Goal: Task Accomplishment & Management: Use online tool/utility

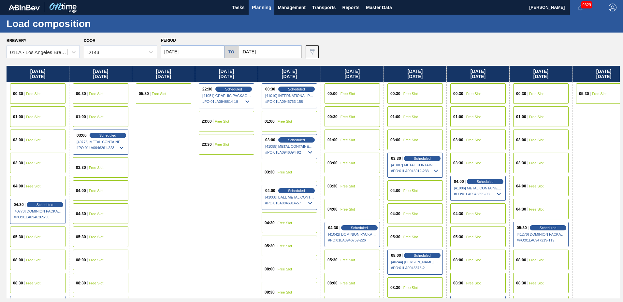
click at [263, 7] on span "Planning" at bounding box center [261, 8] width 19 height 8
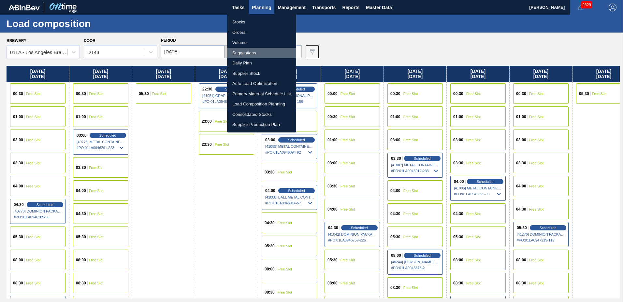
click at [251, 53] on li "Suggestions" at bounding box center [261, 53] width 69 height 10
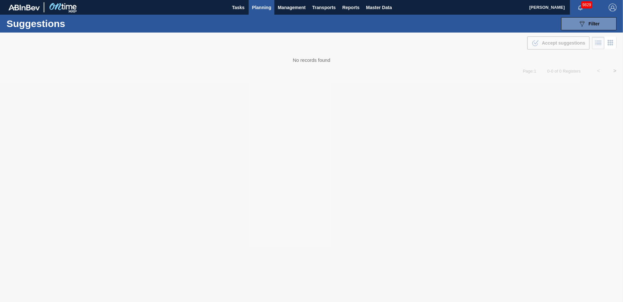
type to "[DATE]"
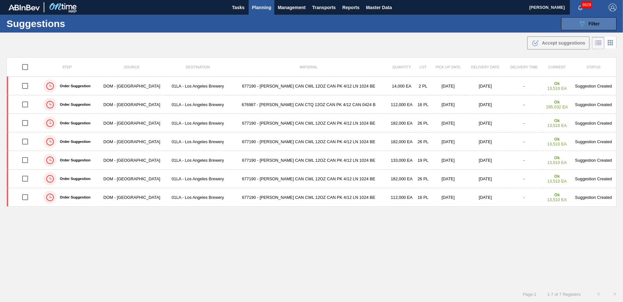
click at [590, 23] on span "Filter" at bounding box center [594, 23] width 11 height 5
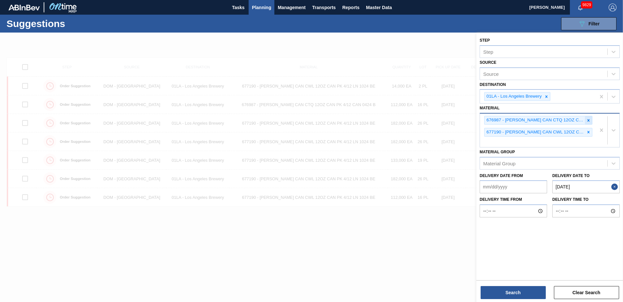
click at [587, 121] on icon at bounding box center [588, 120] width 5 height 5
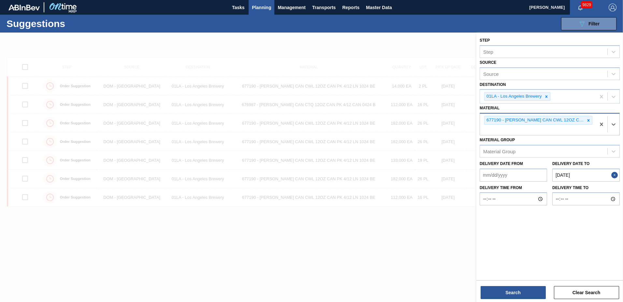
click at [587, 121] on icon at bounding box center [588, 120] width 5 height 5
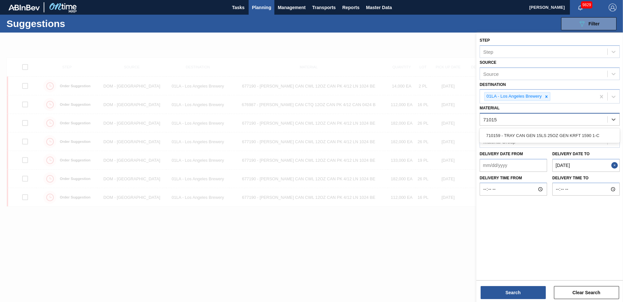
type input "710159"
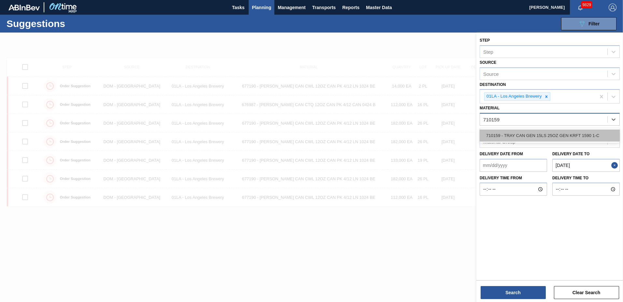
click at [564, 137] on div "710159 - TRAY CAN GEN 15LS 25OZ GEN KRFT 1590 1-C" at bounding box center [550, 136] width 140 height 12
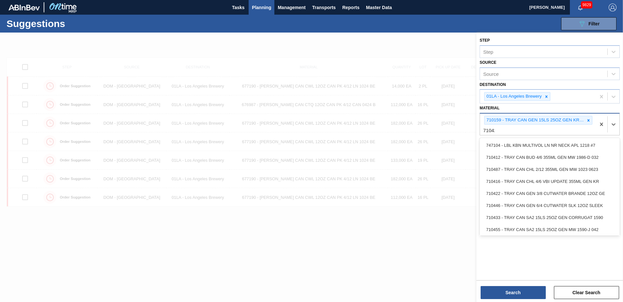
type input "710422"
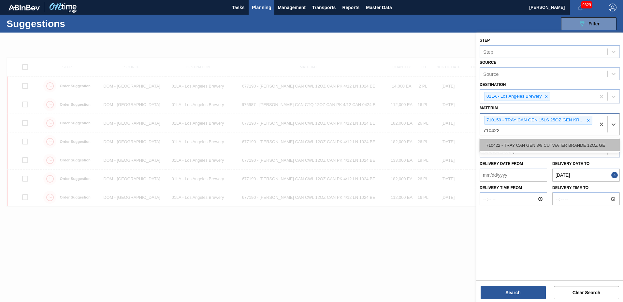
click at [550, 147] on div "710422 - TRAY CAN GEN 3/8 CUTWATER BRANDE 12OZ GE" at bounding box center [550, 145] width 140 height 12
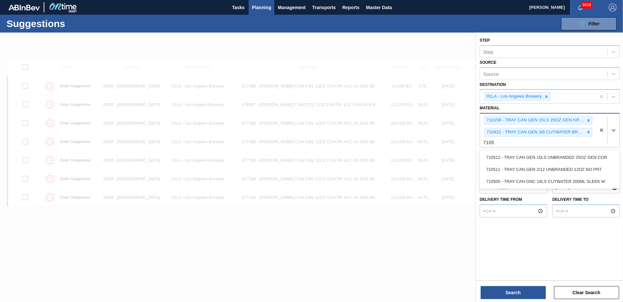
type input "710511"
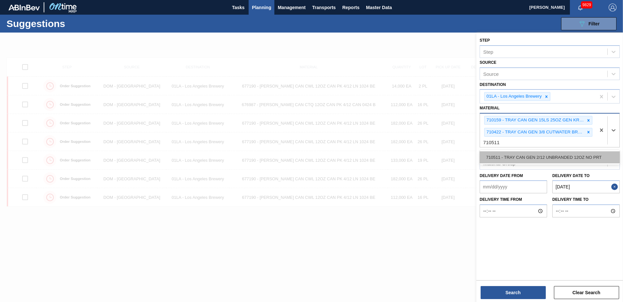
click at [514, 157] on div "710511 - TRAY CAN GEN 2/12 UNBRANDED 12OZ NO PRT" at bounding box center [550, 158] width 140 height 12
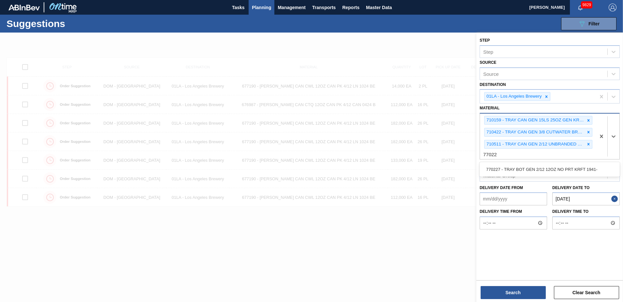
type input "770227"
click at [503, 172] on div "770227 - TRAY BOT GEN 2/12 12OZ NO PRT KRFT 1941-" at bounding box center [550, 170] width 140 height 12
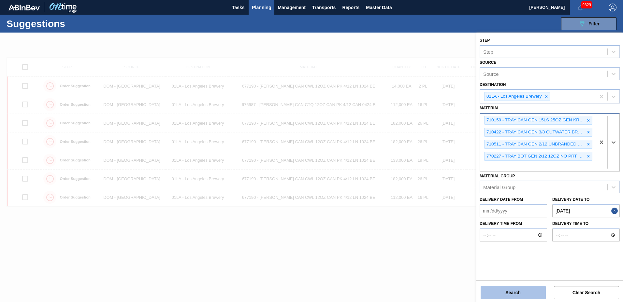
click at [498, 289] on button "Search" at bounding box center [513, 292] width 65 height 13
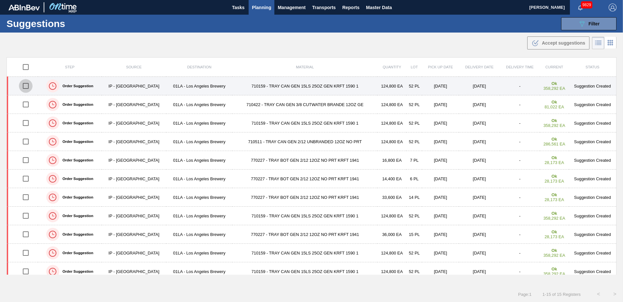
click at [27, 87] on input "checkbox" at bounding box center [26, 86] width 14 height 14
checkbox input "true"
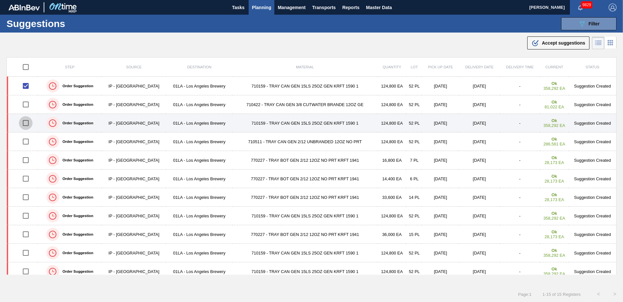
click at [27, 124] on input "checkbox" at bounding box center [26, 123] width 14 height 14
checkbox input "true"
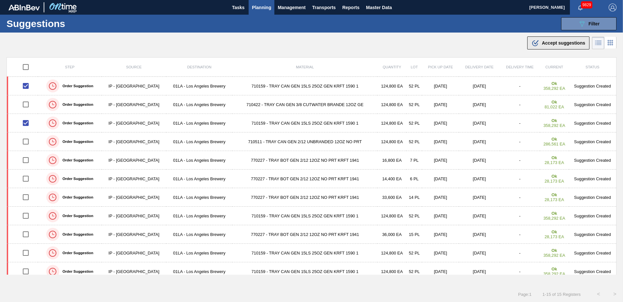
click at [564, 46] on div ".b{fill:var(--color-action-default)} Accept suggestions" at bounding box center [559, 43] width 54 height 8
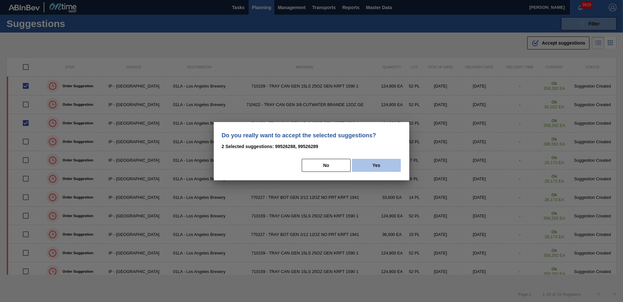
click at [373, 166] on button "Yes" at bounding box center [376, 165] width 49 height 13
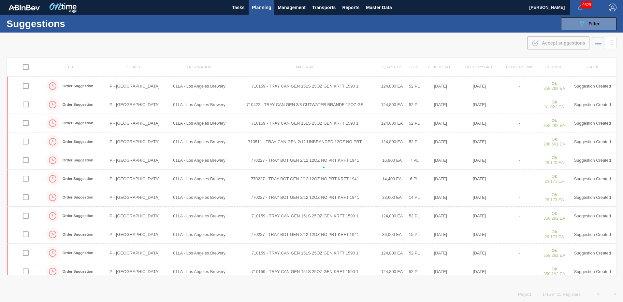
checkbox input "false"
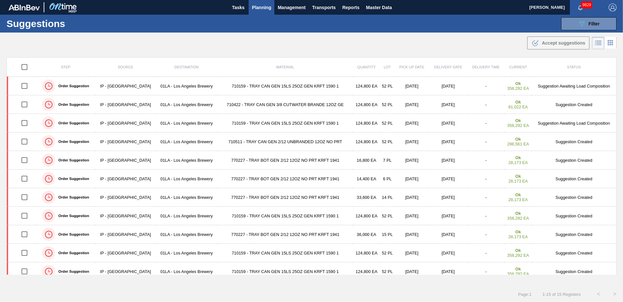
click at [263, 6] on span "Planning" at bounding box center [261, 8] width 19 height 8
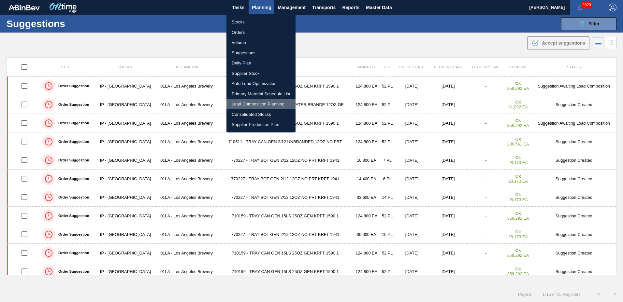
click at [250, 102] on li "Load Composition Planning" at bounding box center [261, 104] width 69 height 10
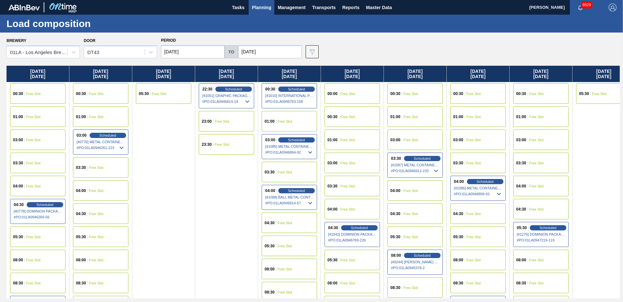
scroll to position [500, 0]
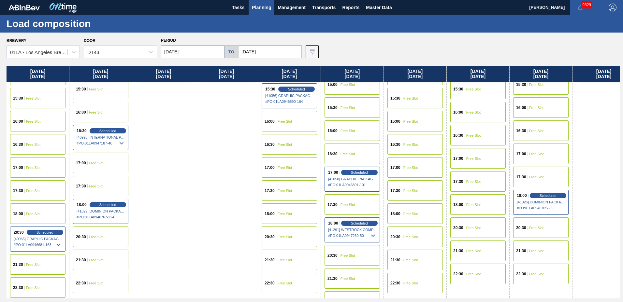
click at [357, 160] on div "16:30 Free Slot" at bounding box center [352, 154] width 55 height 21
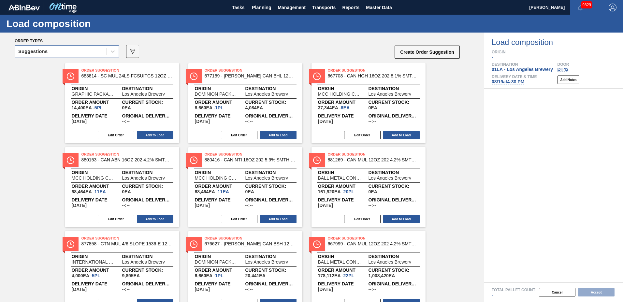
click at [60, 48] on div "Suggestions" at bounding box center [61, 51] width 92 height 9
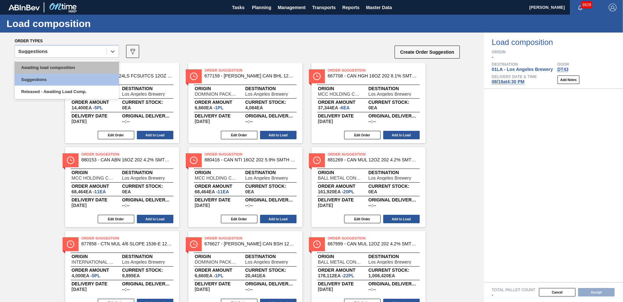
click at [58, 65] on div "Awaiting load composition" at bounding box center [67, 68] width 104 height 12
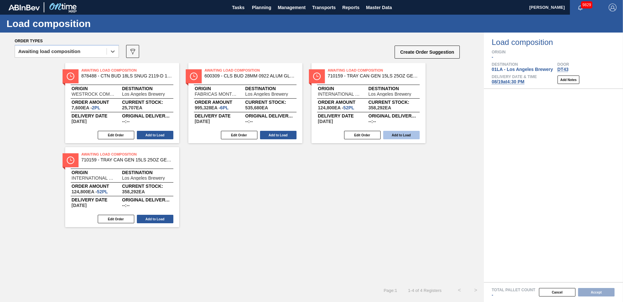
click at [396, 134] on button "Add to Load" at bounding box center [401, 135] width 37 height 8
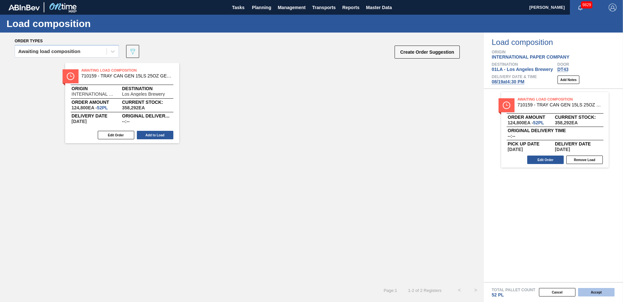
click at [595, 290] on button "Accept" at bounding box center [596, 292] width 37 height 8
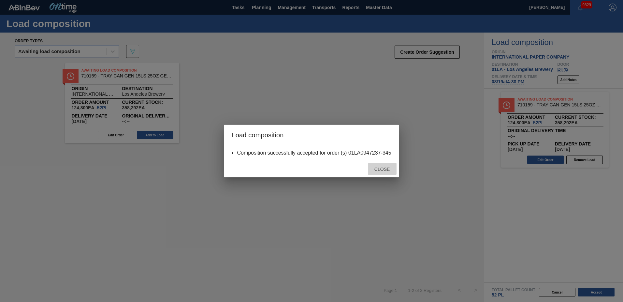
click at [386, 167] on span "Close" at bounding box center [382, 169] width 26 height 5
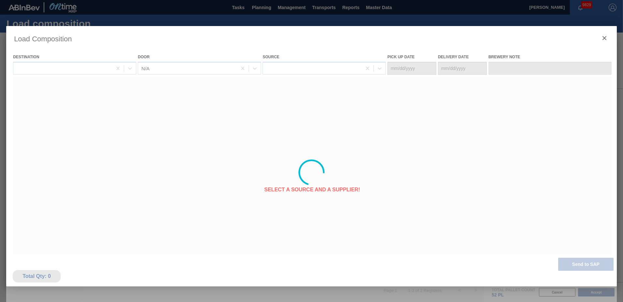
type Date "[DATE]"
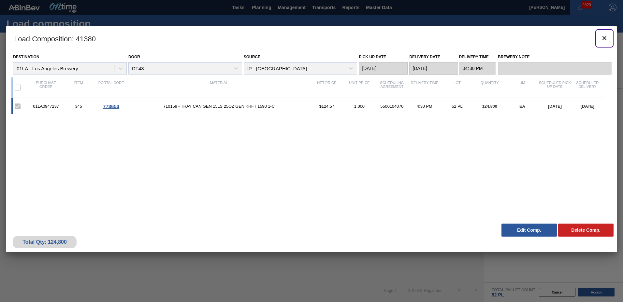
click at [606, 38] on icon "botão de ícone" at bounding box center [605, 38] width 8 height 8
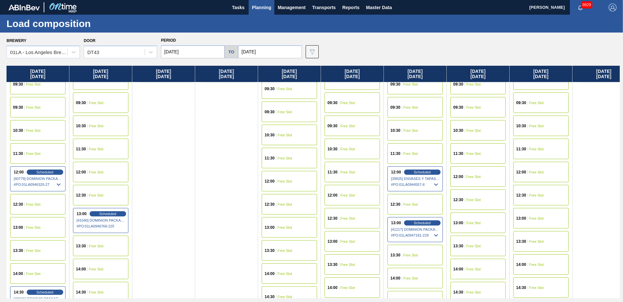
scroll to position [500, 0]
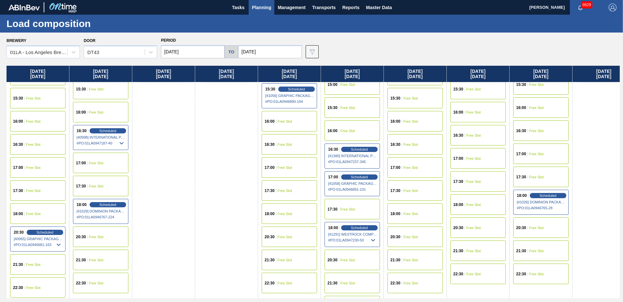
click at [417, 148] on div "16:30 Free Slot" at bounding box center [415, 144] width 55 height 21
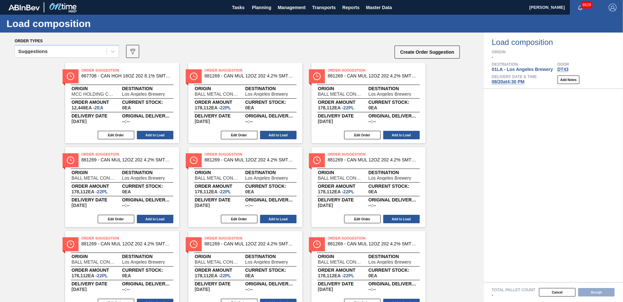
click at [50, 52] on div "Suggestions" at bounding box center [61, 51] width 92 height 9
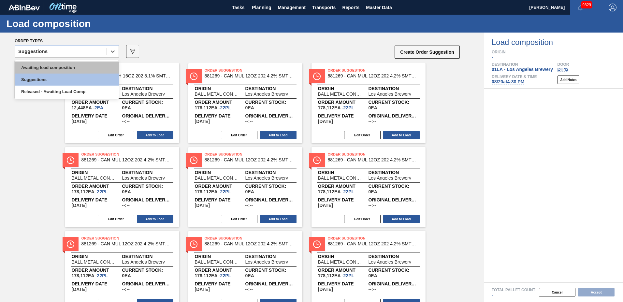
click at [62, 66] on div "Awaiting load composition" at bounding box center [67, 68] width 104 height 12
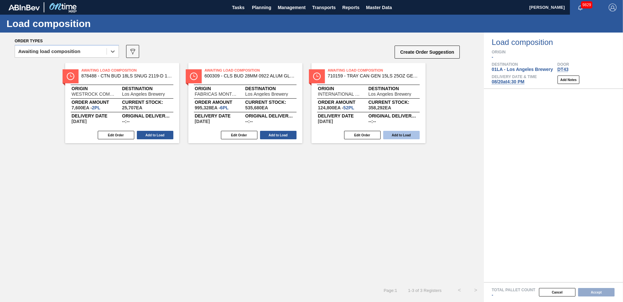
click at [402, 133] on button "Add to Load" at bounding box center [401, 135] width 37 height 8
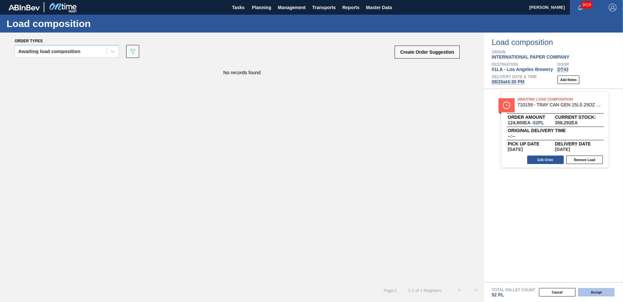
click at [596, 292] on button "Accept" at bounding box center [596, 292] width 37 height 8
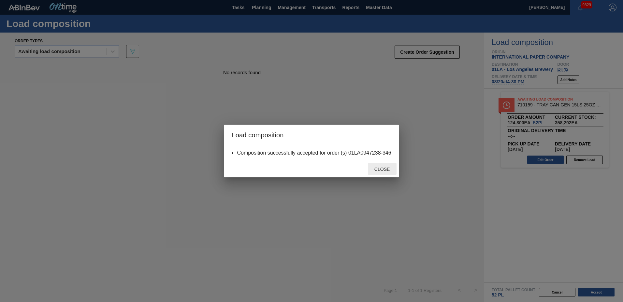
click at [385, 172] on div "Close" at bounding box center [382, 169] width 29 height 12
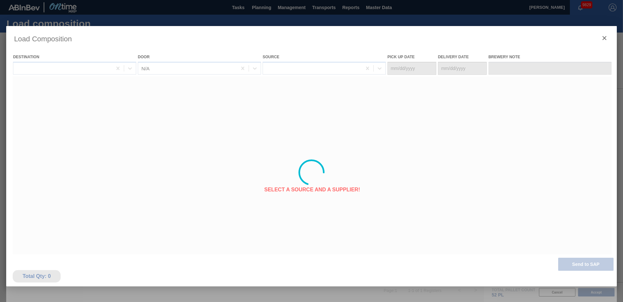
type Date "[DATE]"
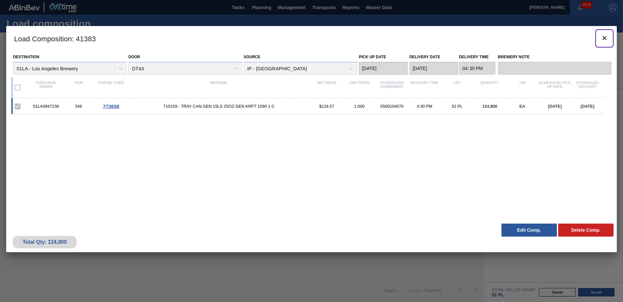
click at [604, 38] on icon "botão de ícone" at bounding box center [605, 38] width 4 height 4
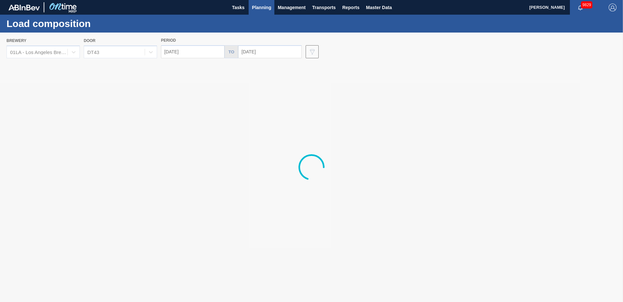
click at [254, 5] on span "Planning" at bounding box center [261, 8] width 19 height 8
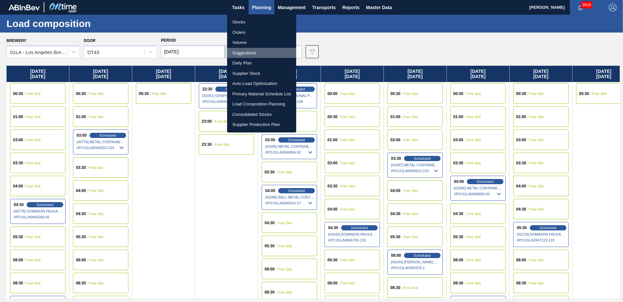
click at [256, 52] on li "Suggestions" at bounding box center [261, 53] width 69 height 10
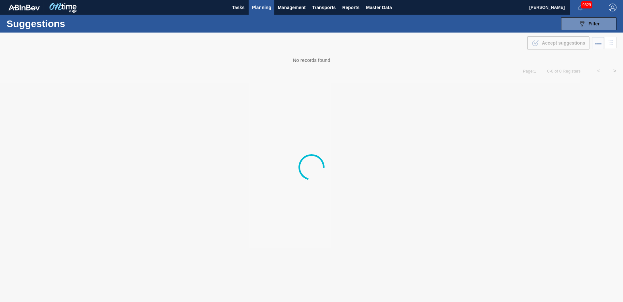
type to "[DATE]"
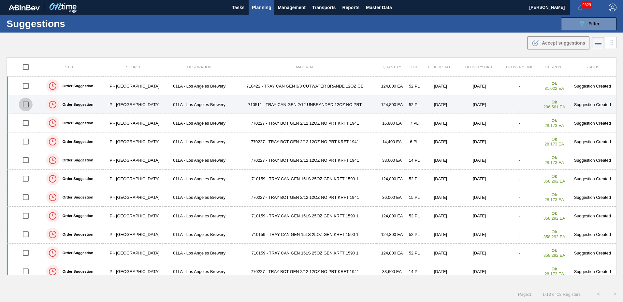
click at [24, 105] on input "checkbox" at bounding box center [26, 105] width 14 height 14
checkbox input "true"
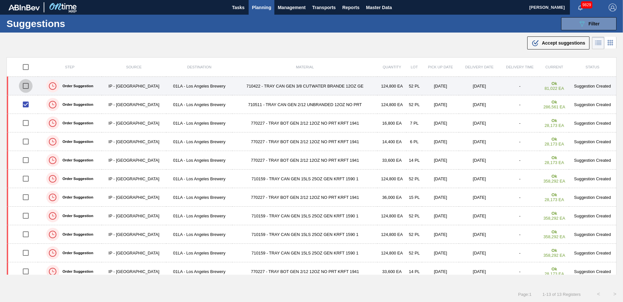
click at [25, 85] on input "checkbox" at bounding box center [26, 86] width 14 height 14
checkbox input "true"
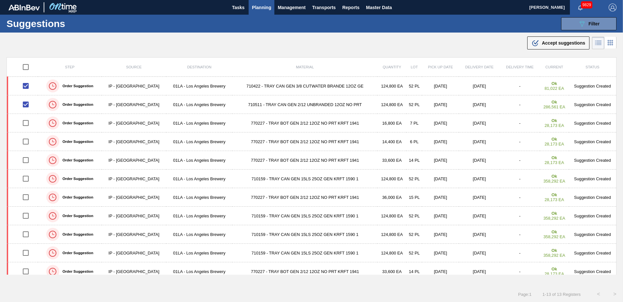
drag, startPoint x: 540, startPoint y: 42, endPoint x: 517, endPoint y: 52, distance: 26.0
click at [540, 42] on div ".b{fill:var(--color-action-default)} Accept suggestions" at bounding box center [559, 43] width 54 height 8
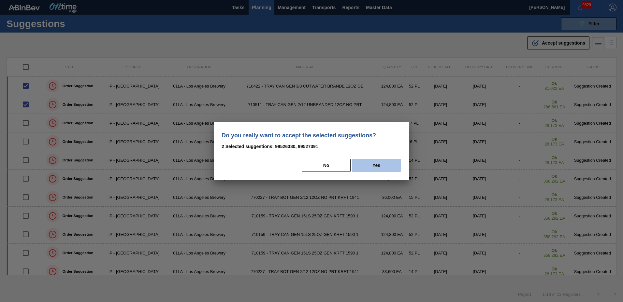
click at [368, 165] on button "Yes" at bounding box center [376, 165] width 49 height 13
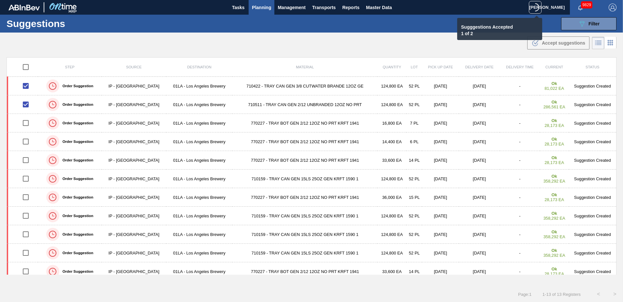
click at [258, 7] on span "Planning" at bounding box center [261, 8] width 19 height 8
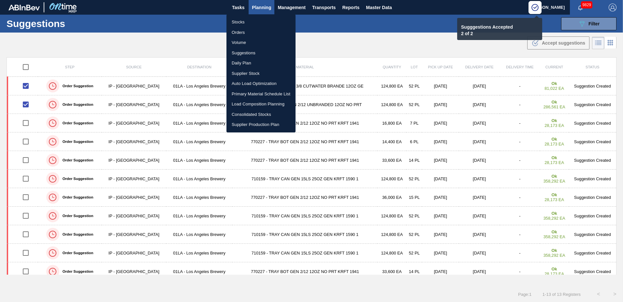
click at [245, 101] on li "Load Composition Planning" at bounding box center [261, 104] width 69 height 10
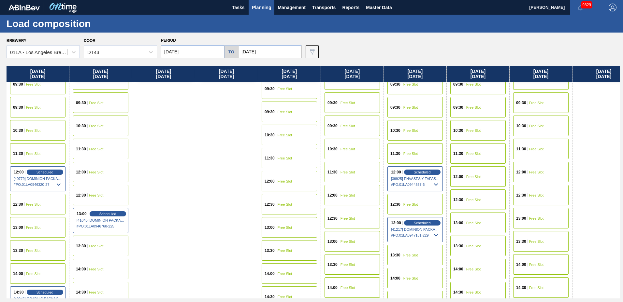
scroll to position [500, 0]
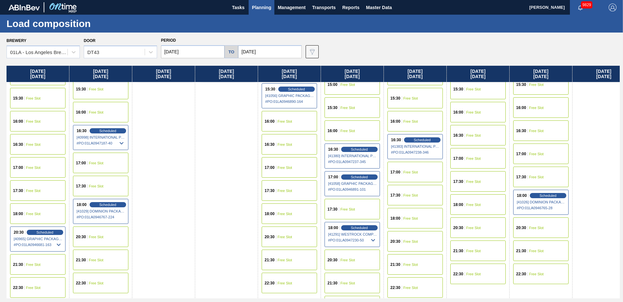
click at [476, 133] on div "16:30 Free Slot" at bounding box center [477, 135] width 55 height 21
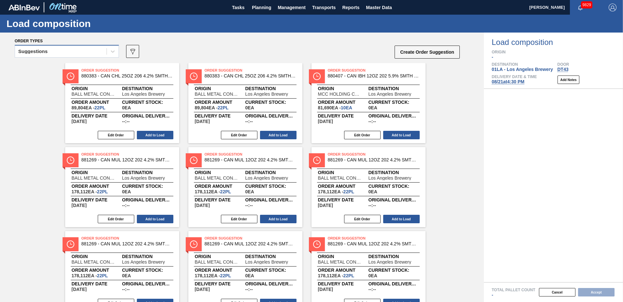
click at [50, 52] on div "Suggestions" at bounding box center [61, 51] width 92 height 9
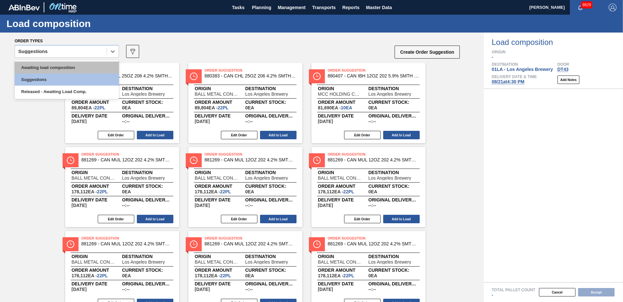
click at [51, 67] on div "Awaiting load composition" at bounding box center [67, 68] width 104 height 12
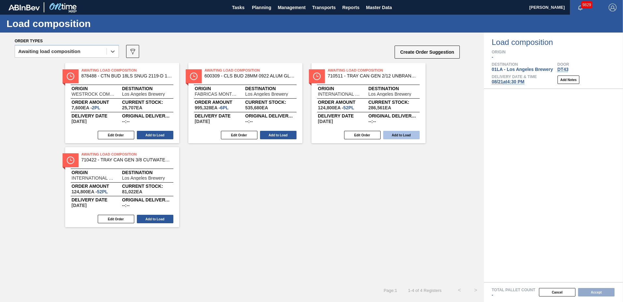
click at [415, 138] on button "Add to Load" at bounding box center [401, 135] width 37 height 8
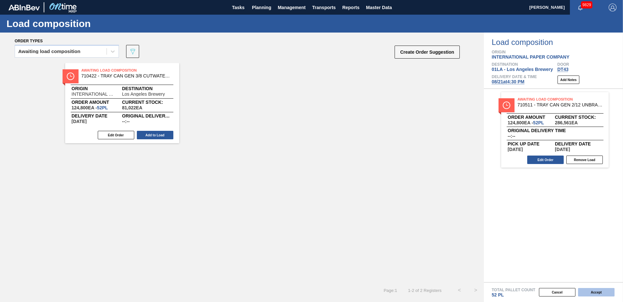
click at [606, 293] on button "Accept" at bounding box center [596, 292] width 37 height 8
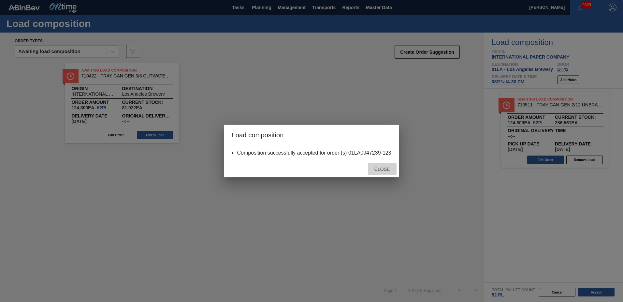
click at [386, 169] on span "Close" at bounding box center [382, 169] width 26 height 5
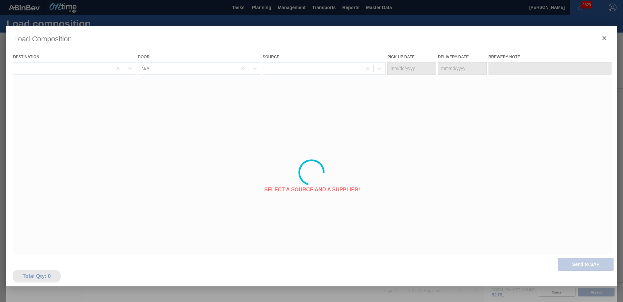
type Date "[DATE]"
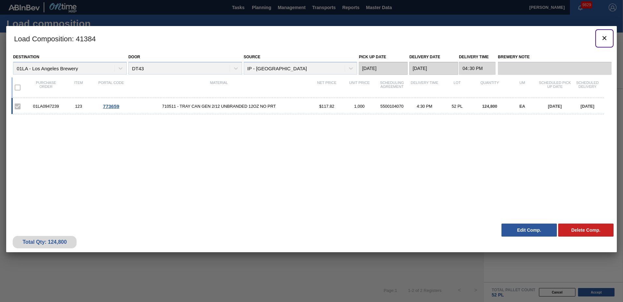
click at [603, 37] on icon "botão de ícone" at bounding box center [605, 38] width 4 height 4
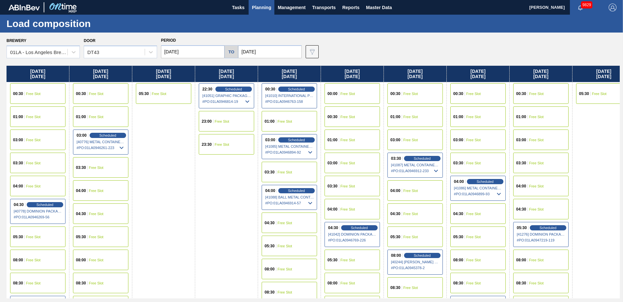
click at [543, 96] on div "00:30 Free Slot" at bounding box center [540, 93] width 55 height 21
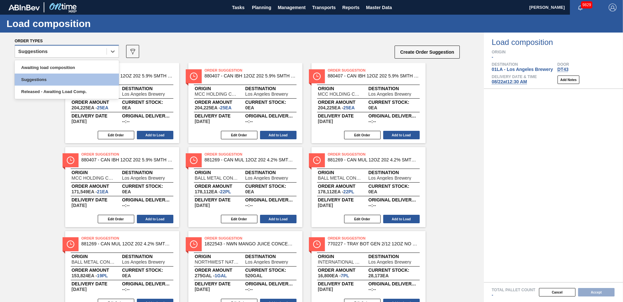
click at [66, 49] on div "Suggestions" at bounding box center [61, 51] width 92 height 9
click at [54, 65] on div "Awaiting load composition" at bounding box center [67, 68] width 104 height 12
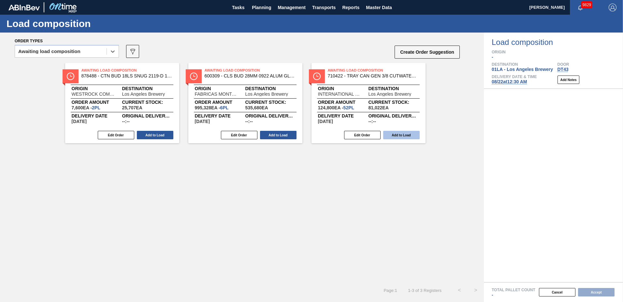
click at [412, 134] on button "Add to Load" at bounding box center [401, 135] width 37 height 8
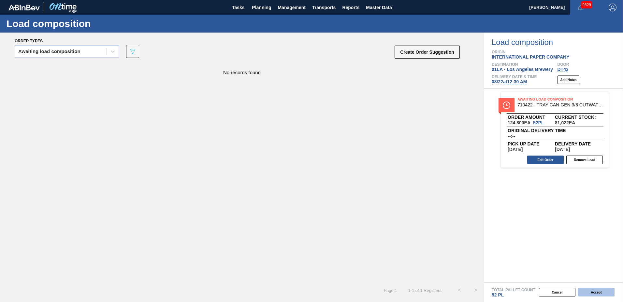
click at [601, 293] on button "Accept" at bounding box center [596, 292] width 37 height 8
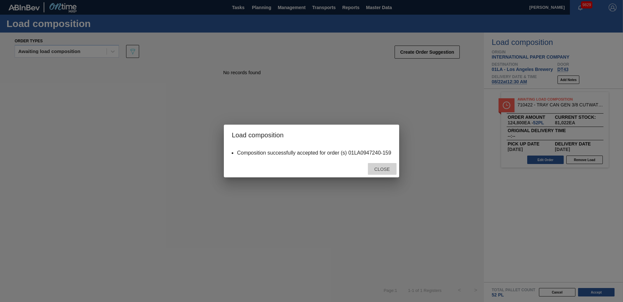
click at [381, 169] on span "Close" at bounding box center [382, 169] width 26 height 5
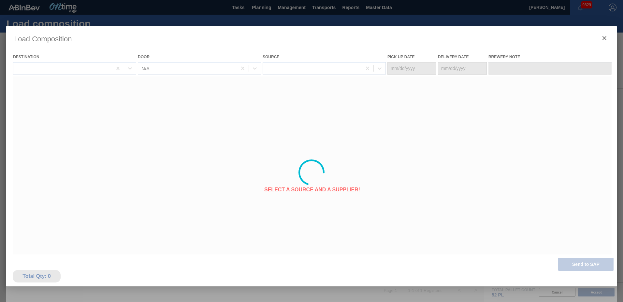
type Date "[DATE]"
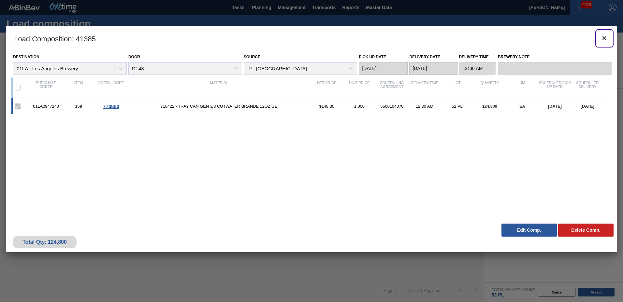
click at [604, 38] on icon "botão de ícone" at bounding box center [605, 38] width 4 height 4
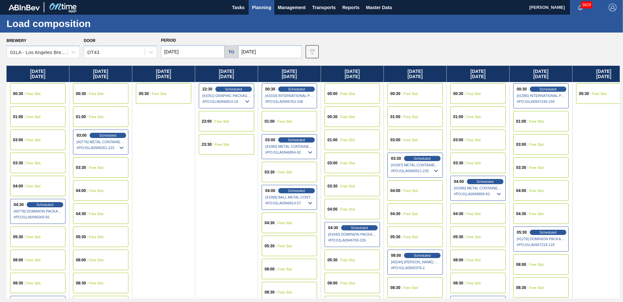
click at [265, 6] on span "Planning" at bounding box center [261, 8] width 19 height 8
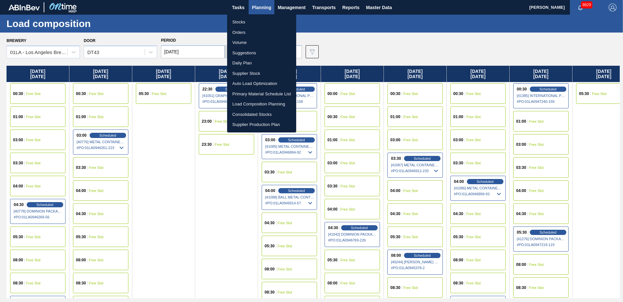
click at [261, 53] on li "Suggestions" at bounding box center [261, 53] width 69 height 10
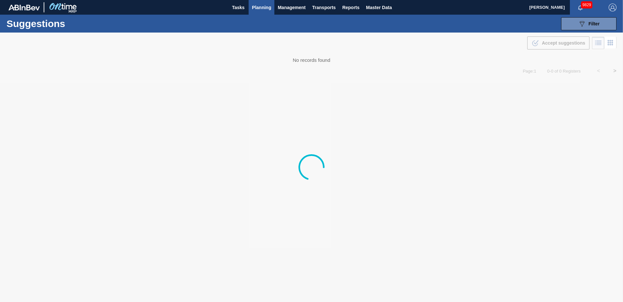
type to "[DATE]"
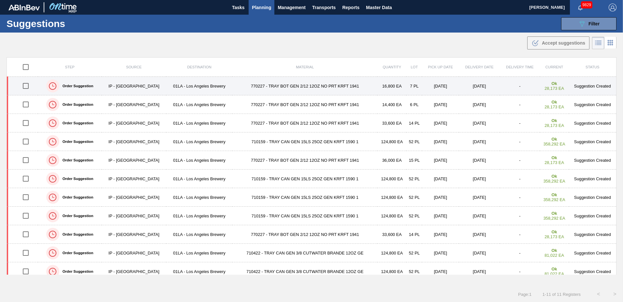
click at [25, 86] on input "checkbox" at bounding box center [26, 86] width 14 height 14
checkbox input "true"
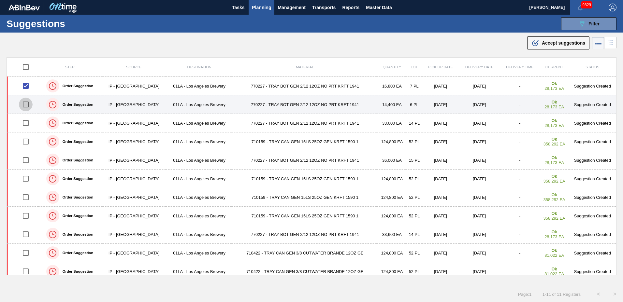
click at [27, 102] on input "checkbox" at bounding box center [26, 105] width 14 height 14
checkbox input "true"
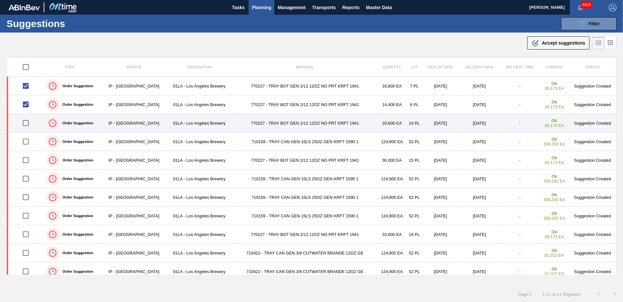
click at [24, 122] on input "checkbox" at bounding box center [26, 123] width 14 height 14
checkbox input "true"
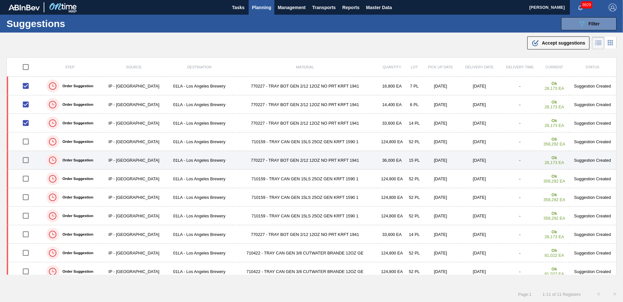
click at [24, 160] on input "checkbox" at bounding box center [26, 161] width 14 height 14
checkbox input "true"
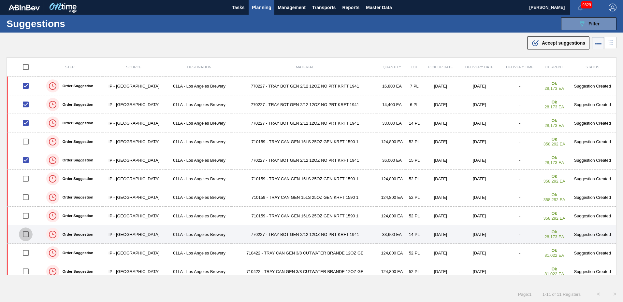
click at [27, 235] on input "checkbox" at bounding box center [26, 235] width 14 height 14
checkbox input "true"
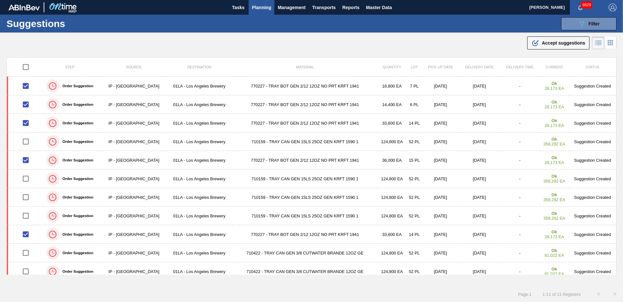
drag, startPoint x: 548, startPoint y: 45, endPoint x: 507, endPoint y: 62, distance: 43.9
click at [548, 45] on span "Accept suggestions" at bounding box center [563, 42] width 43 height 5
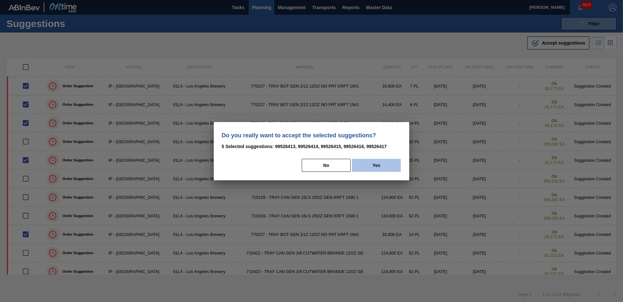
click at [379, 167] on button "Yes" at bounding box center [376, 165] width 49 height 13
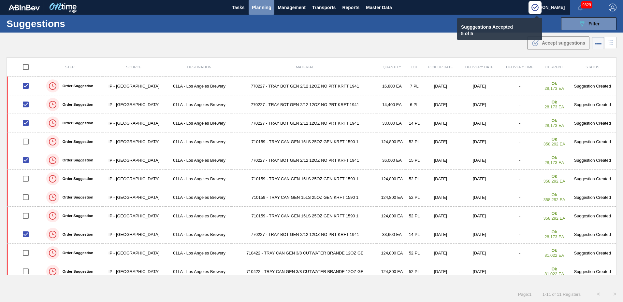
click at [259, 6] on span "Planning" at bounding box center [261, 8] width 19 height 8
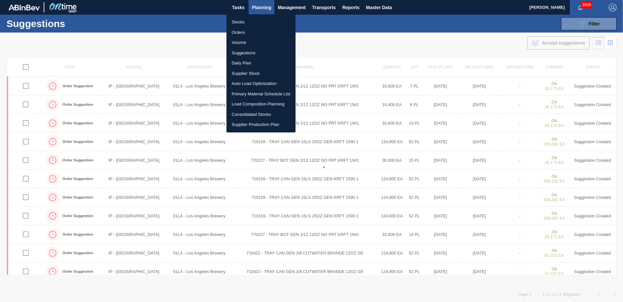
checkbox input "false"
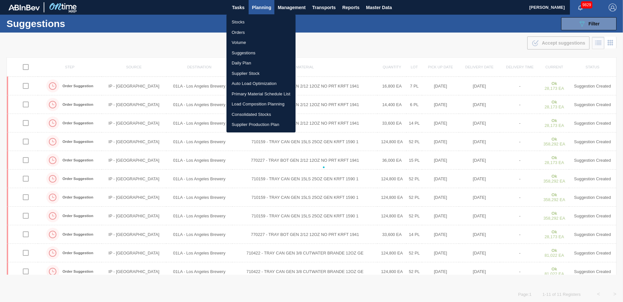
click at [252, 103] on li "Load Composition Planning" at bounding box center [261, 104] width 69 height 10
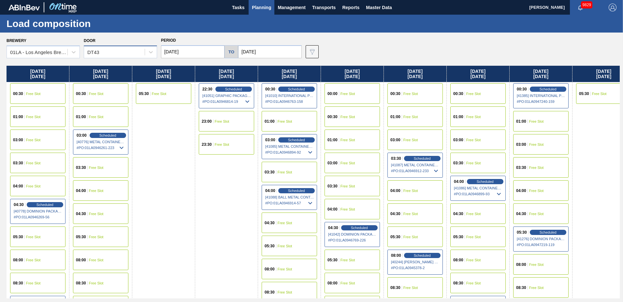
click at [115, 53] on div "DT43" at bounding box center [114, 52] width 61 height 9
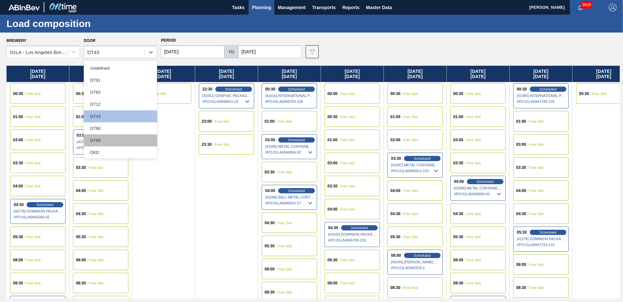
click at [111, 143] on div "DT89" at bounding box center [120, 141] width 73 height 12
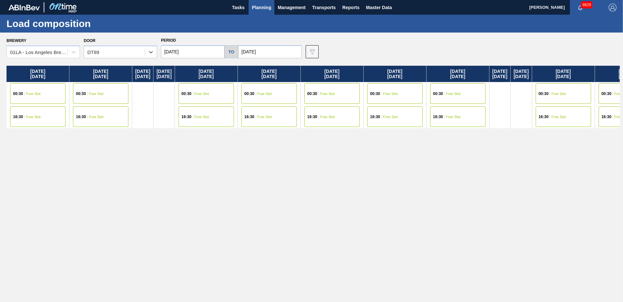
click at [416, 97] on div "00:30 Free Slot" at bounding box center [394, 93] width 55 height 21
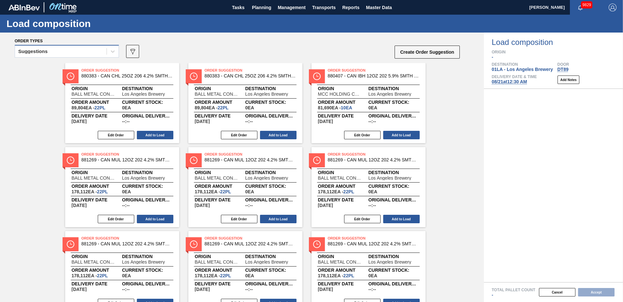
click at [67, 54] on div "Suggestions" at bounding box center [61, 51] width 92 height 9
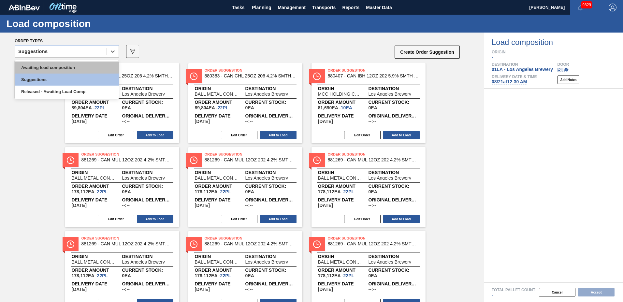
click at [67, 65] on div "Awaiting load composition" at bounding box center [67, 68] width 104 height 12
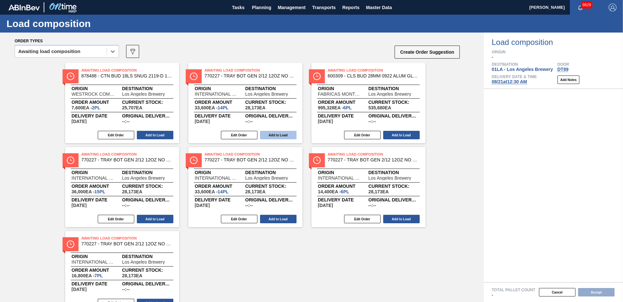
click at [269, 134] on button "Add to Load" at bounding box center [278, 135] width 37 height 8
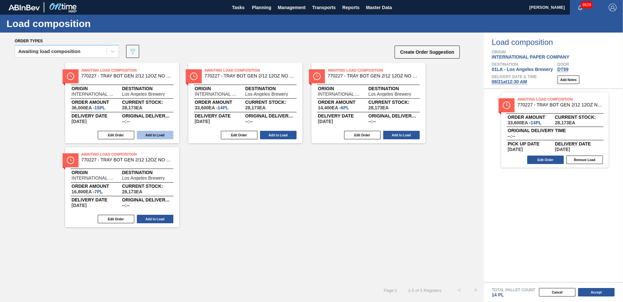
click at [167, 134] on button "Add to Load" at bounding box center [155, 135] width 37 height 8
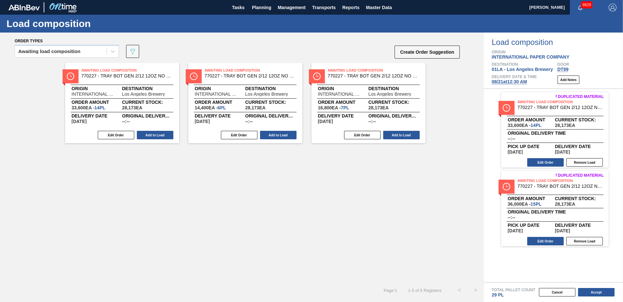
click at [167, 134] on button "Add to Load" at bounding box center [155, 135] width 37 height 8
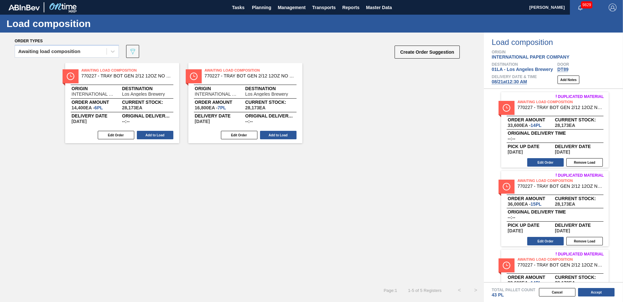
click at [167, 134] on button "Add to Load" at bounding box center [155, 135] width 37 height 8
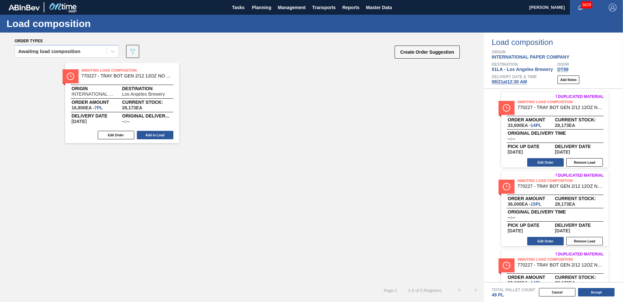
click at [167, 134] on button "Add to Load" at bounding box center [155, 135] width 37 height 8
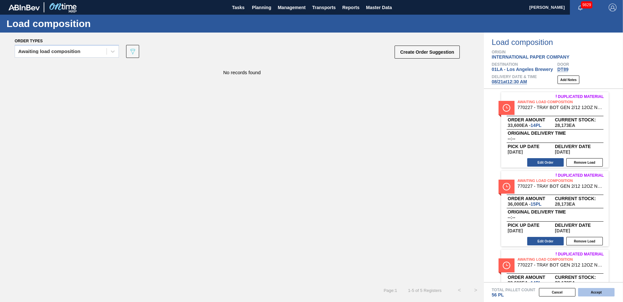
click at [593, 292] on button "Accept" at bounding box center [596, 292] width 37 height 8
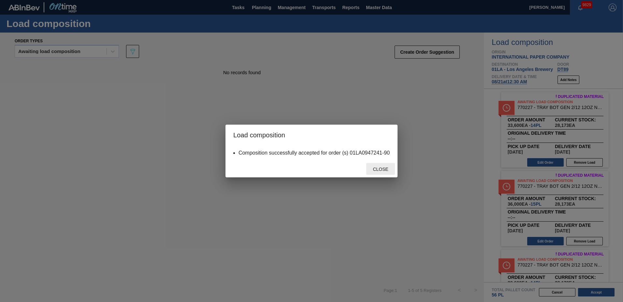
click at [385, 170] on span "Close" at bounding box center [381, 169] width 26 height 5
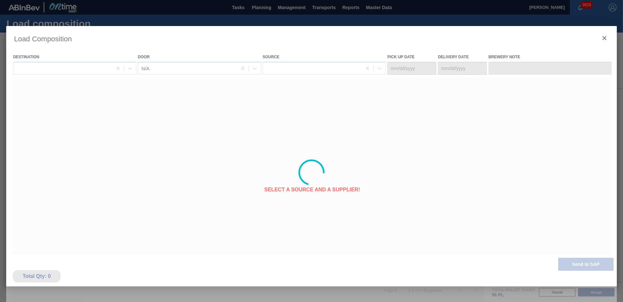
type Date "[DATE]"
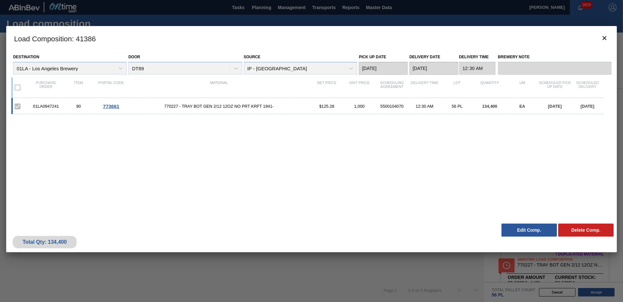
click at [525, 230] on button "Edit Comp." at bounding box center [529, 230] width 55 height 13
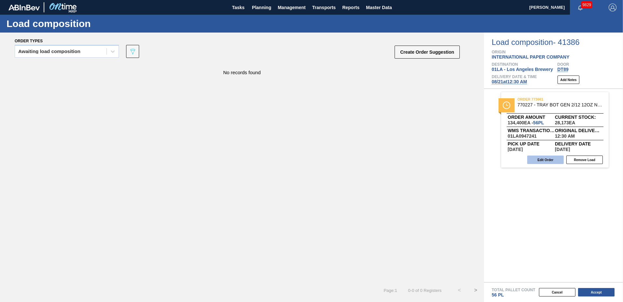
click at [549, 161] on button "Edit Order" at bounding box center [545, 160] width 37 height 8
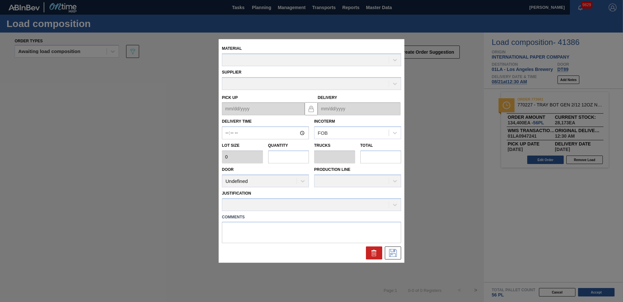
type input "00:30:00"
type input "2,400"
type input "56"
type input "1.116"
type input "134,400"
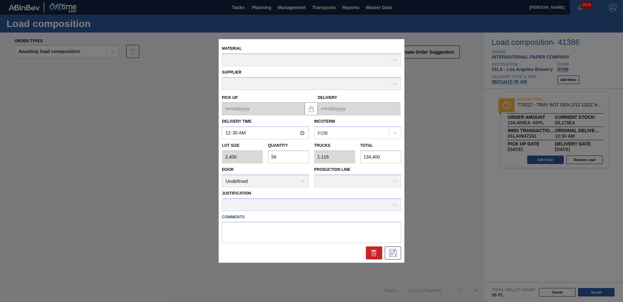
type up "[DATE]"
type input "[DATE]"
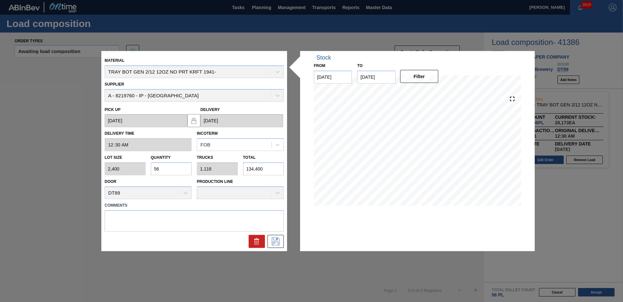
click at [176, 171] on input "56" at bounding box center [171, 169] width 41 height 13
type input "5"
type input "0.1"
type input "12,000"
type input "52"
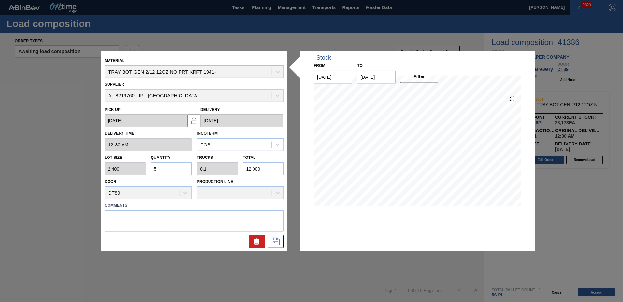
type input "1.037"
type input "124,800"
type input "52"
click at [275, 240] on icon at bounding box center [276, 242] width 10 height 8
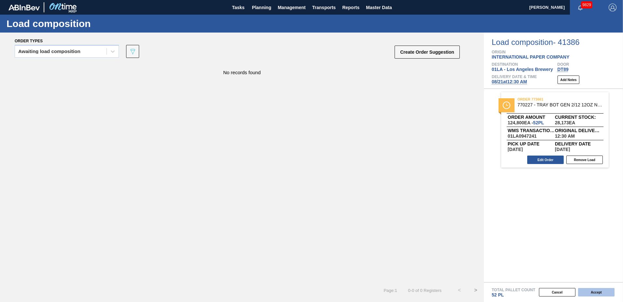
click at [609, 290] on button "Accept" at bounding box center [596, 292] width 37 height 8
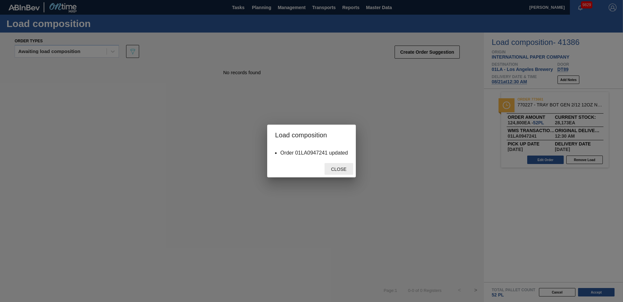
click at [340, 170] on span "Close" at bounding box center [339, 169] width 26 height 5
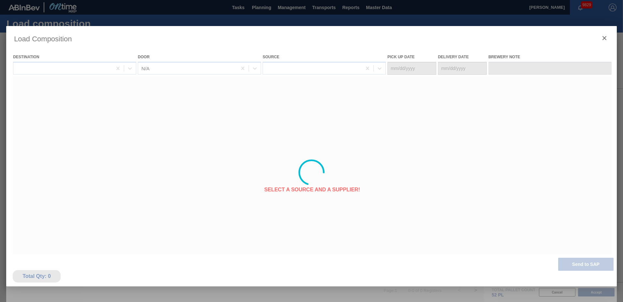
type Date "[DATE]"
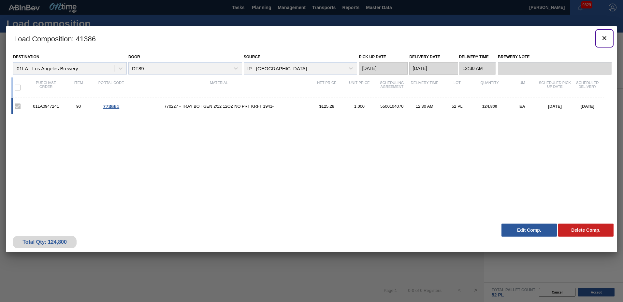
click at [606, 38] on icon "botão de ícone" at bounding box center [605, 38] width 8 height 8
